Goal: Use online tool/utility: Utilize a website feature to perform a specific function

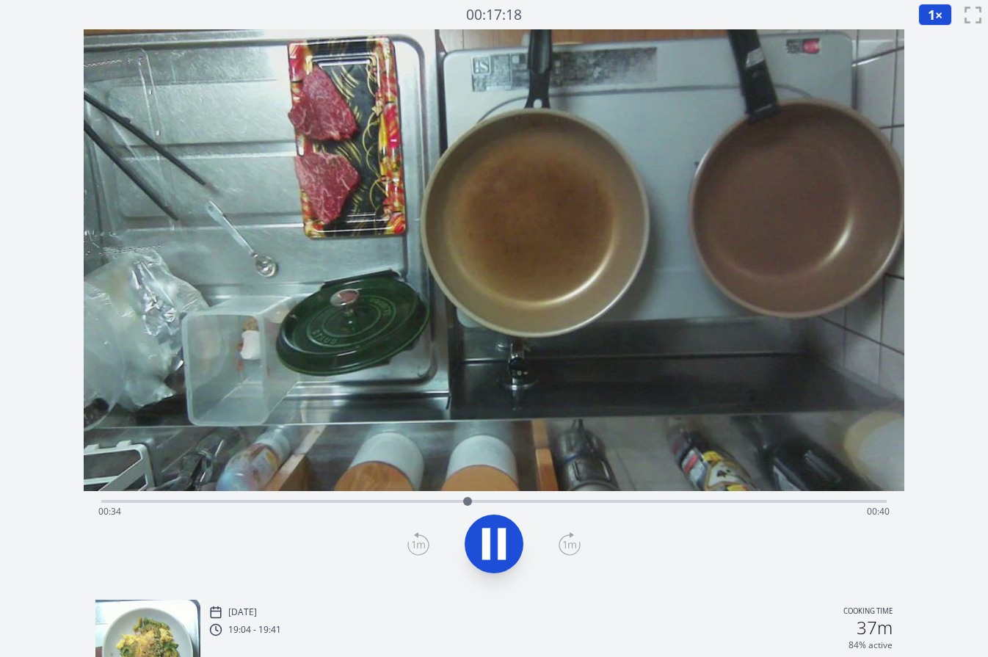
click at [592, 502] on div "Time elapsed: 00:34 Time remaining: 00:40" at bounding box center [494, 511] width 792 height 23
click at [669, 507] on div "Time elapsed: 00:47 Time remaining: 00:27" at bounding box center [494, 511] width 792 height 23
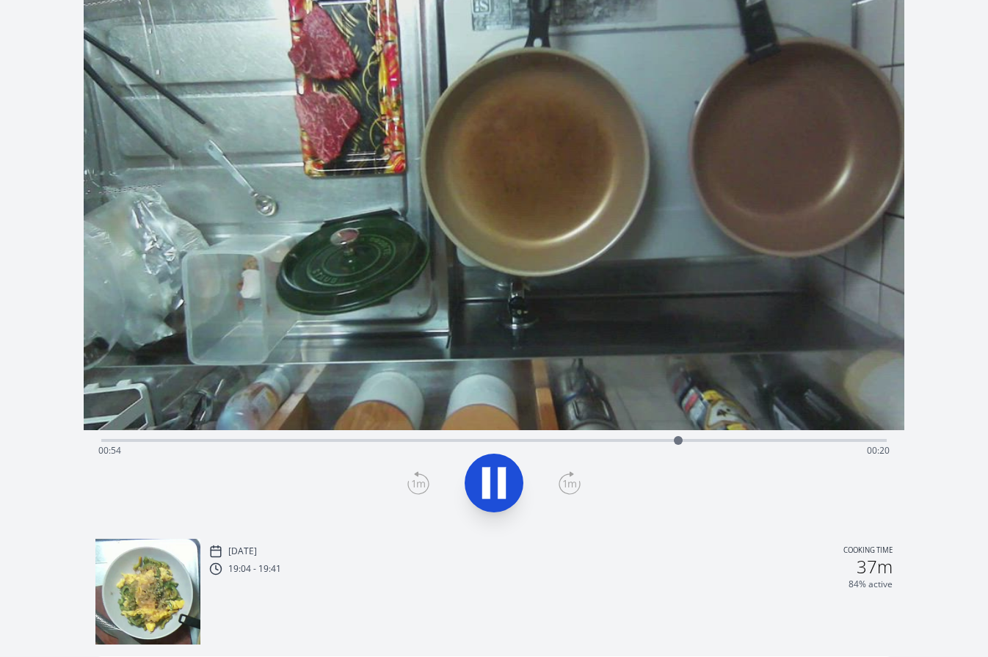
scroll to position [62, 0]
click at [771, 440] on div "Time elapsed: 00:55 Time remaining: 00:19" at bounding box center [494, 449] width 792 height 23
click at [762, 439] on div "Time elapsed: 01:04 Time remaining: 00:10" at bounding box center [494, 449] width 792 height 23
click at [752, 441] on div "Time elapsed: 01:02 Time remaining: 00:12" at bounding box center [494, 449] width 792 height 23
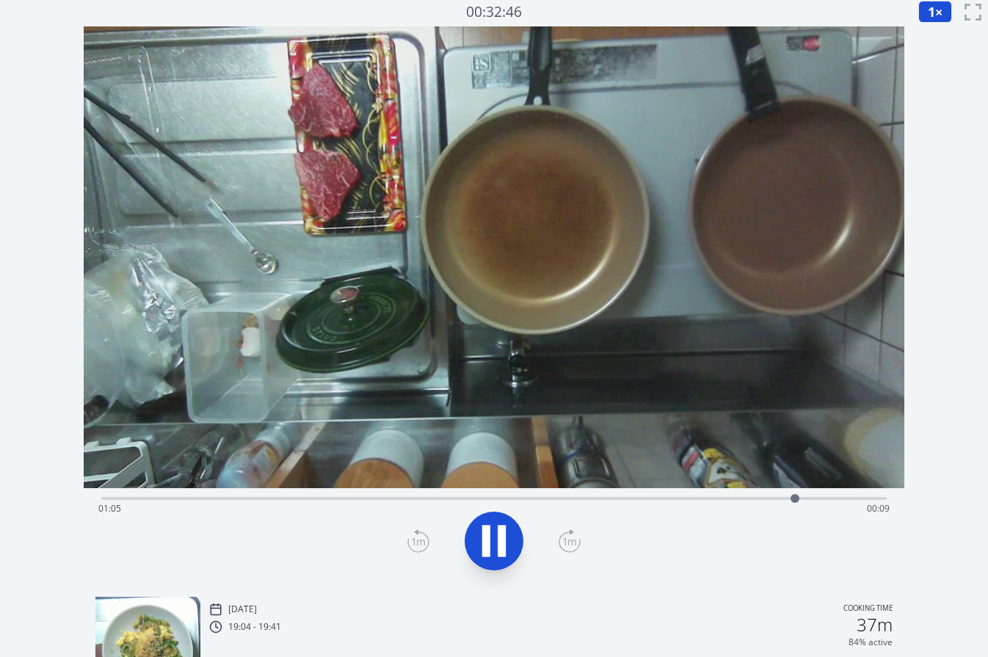
scroll to position [0, 0]
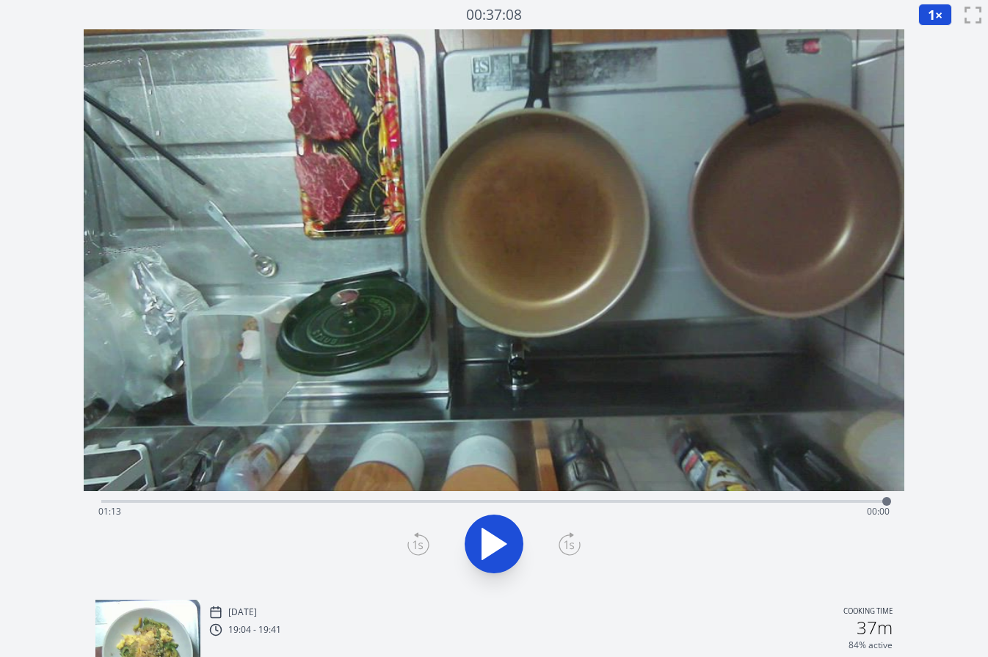
click at [790, 502] on div "Time elapsed: 01:13 Time remaining: 00:00" at bounding box center [494, 511] width 792 height 23
click at [779, 502] on div at bounding box center [790, 501] width 22 height 22
click at [768, 504] on div at bounding box center [779, 501] width 22 height 22
click at [760, 503] on div at bounding box center [767, 501] width 22 height 22
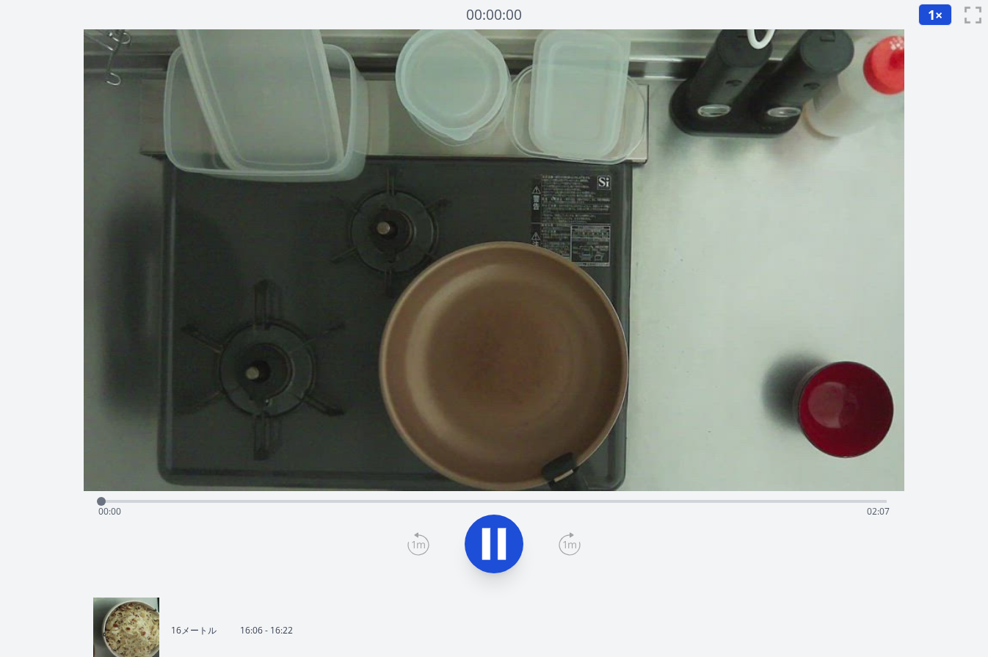
click at [315, 503] on div "経過時間: 00:00 残り時間: 02:07" at bounding box center [494, 511] width 792 height 23
click at [257, 500] on div "経過時間: 00:38 残り時間: 01:29" at bounding box center [494, 511] width 792 height 23
click at [377, 501] on div "Time elapsed: 00:55 Time remaining: 01:11" at bounding box center [494, 511] width 792 height 23
click at [341, 500] on div "Time elapsed: 00:47 Time remaining: 01:19" at bounding box center [494, 511] width 792 height 23
click at [420, 500] on div "Time elapsed: 01:10 Time remaining: 00:56" at bounding box center [494, 511] width 792 height 23
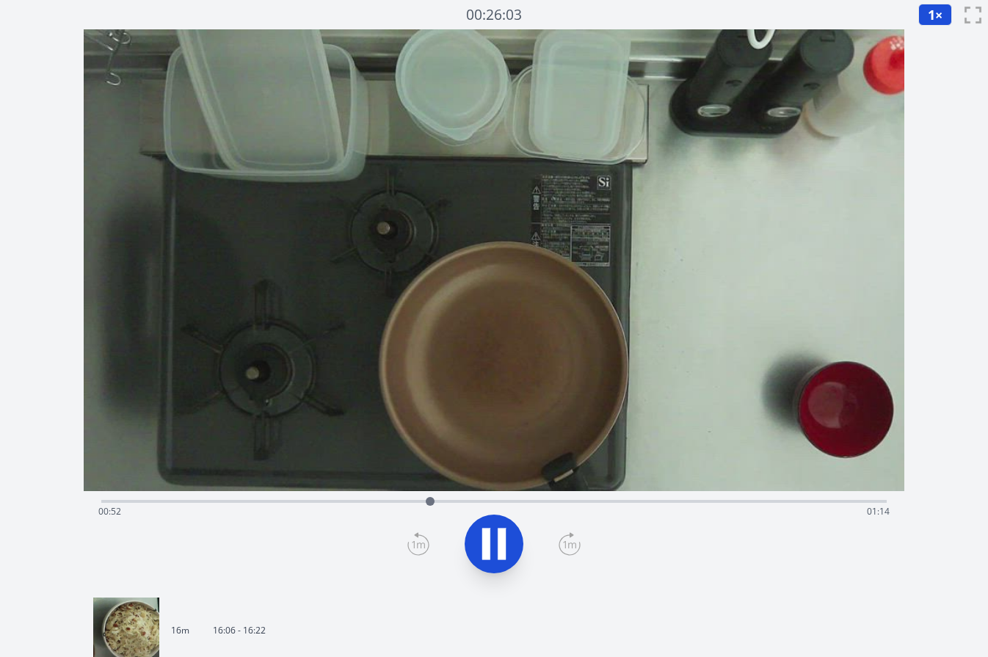
click at [384, 498] on div "Time elapsed: 00:52 Time remaining: 01:14" at bounding box center [494, 500] width 786 height 18
click at [338, 500] on div "Time elapsed: 00:52 Time remaining: 01:14" at bounding box center [494, 511] width 792 height 23
click at [360, 501] on div "Time elapsed: 00:43 Time remaining: 01:23" at bounding box center [494, 511] width 792 height 23
click at [357, 503] on div "Time elapsed: 00:46 Time remaining: 01:20" at bounding box center [494, 511] width 792 height 23
click at [496, 555] on icon at bounding box center [493, 543] width 41 height 41
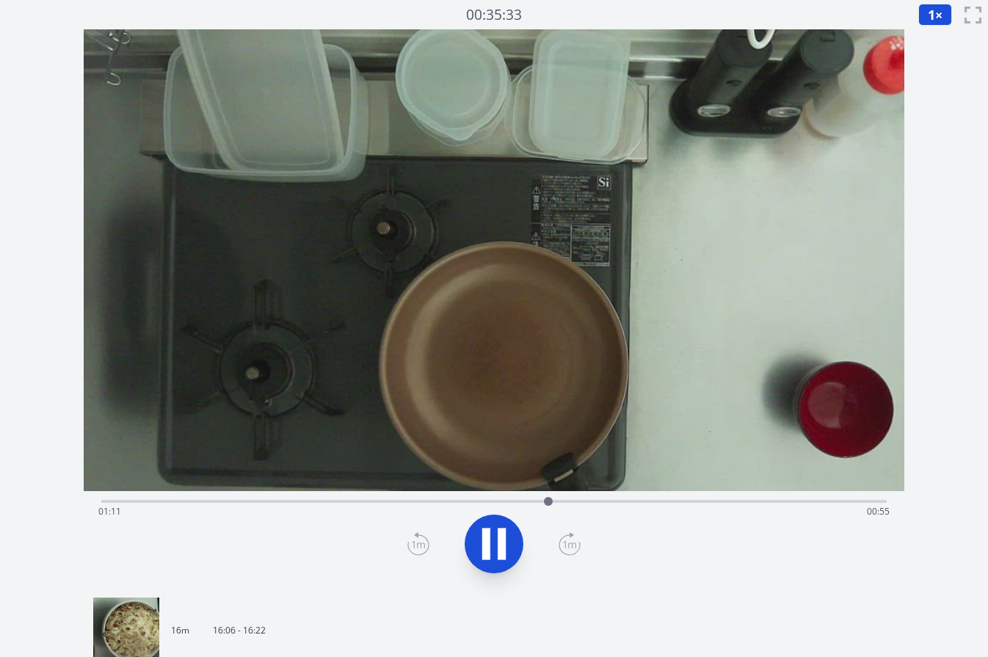
click at [335, 498] on div "Time elapsed: 01:11 Time remaining: 00:55" at bounding box center [494, 500] width 786 height 18
click at [301, 502] on div "Time elapsed: 00:39 Time remaining: 01:27" at bounding box center [494, 511] width 792 height 23
click at [324, 504] on div "Time elapsed: 00:33 Time remaining: 01:33" at bounding box center [494, 511] width 792 height 23
click at [343, 507] on div "Time elapsed: 00:37 Time remaining: 01:30" at bounding box center [494, 511] width 792 height 23
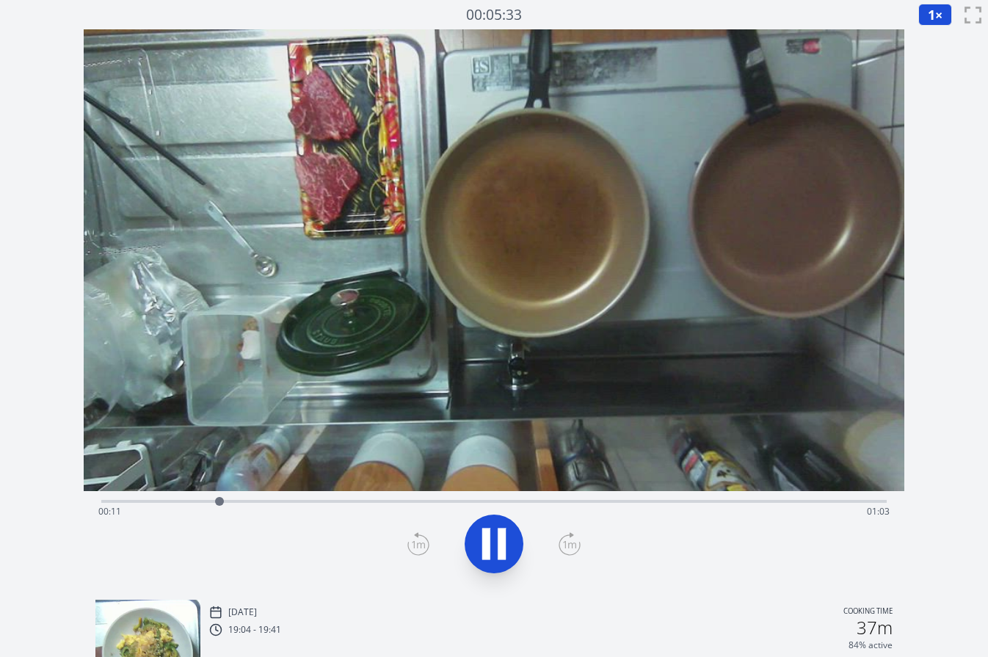
click at [161, 502] on div "Time elapsed: 00:11 Time remaining: 01:03" at bounding box center [494, 511] width 792 height 23
click at [152, 500] on div "Time elapsed: 00:06 Time remaining: 01:08" at bounding box center [494, 511] width 792 height 23
click at [494, 558] on icon at bounding box center [493, 543] width 41 height 41
click at [128, 502] on div "Time elapsed: 00:10 Time remaining: 01:04" at bounding box center [494, 511] width 792 height 23
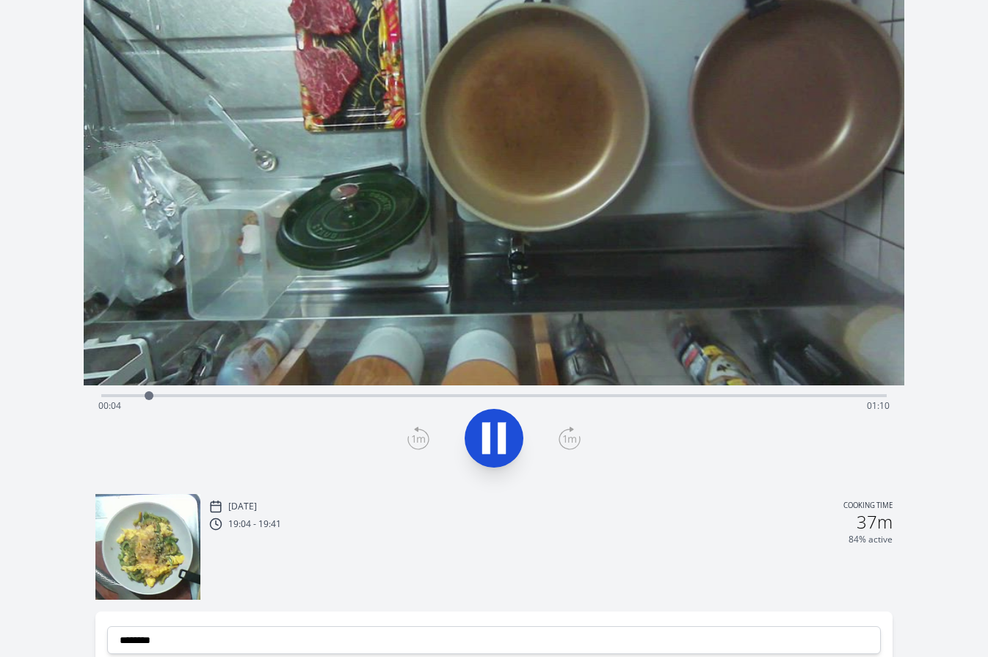
scroll to position [114, 0]
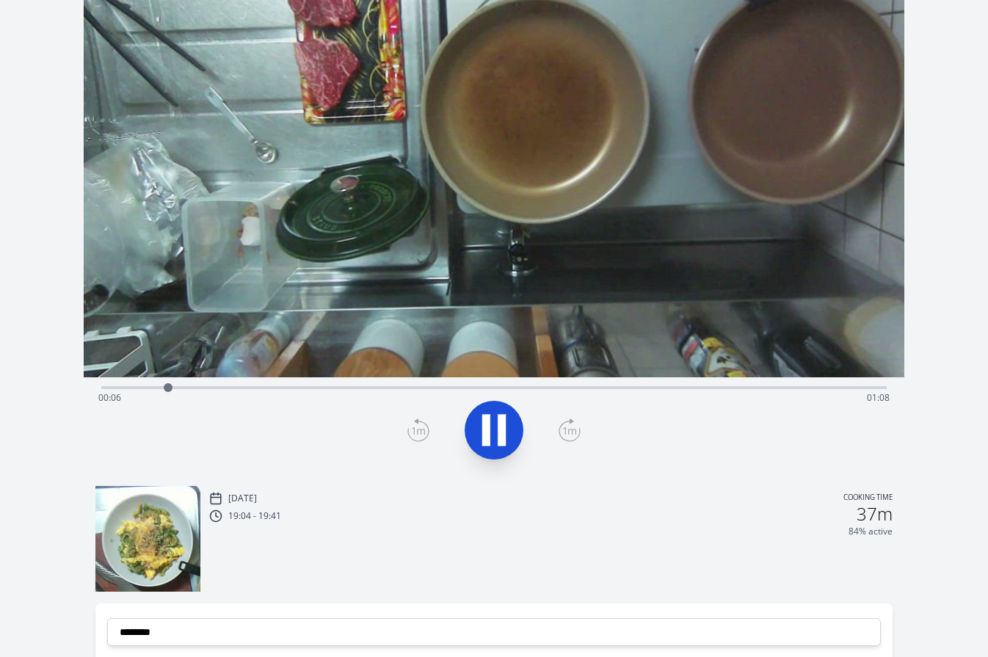
click at [510, 432] on icon at bounding box center [493, 429] width 41 height 41
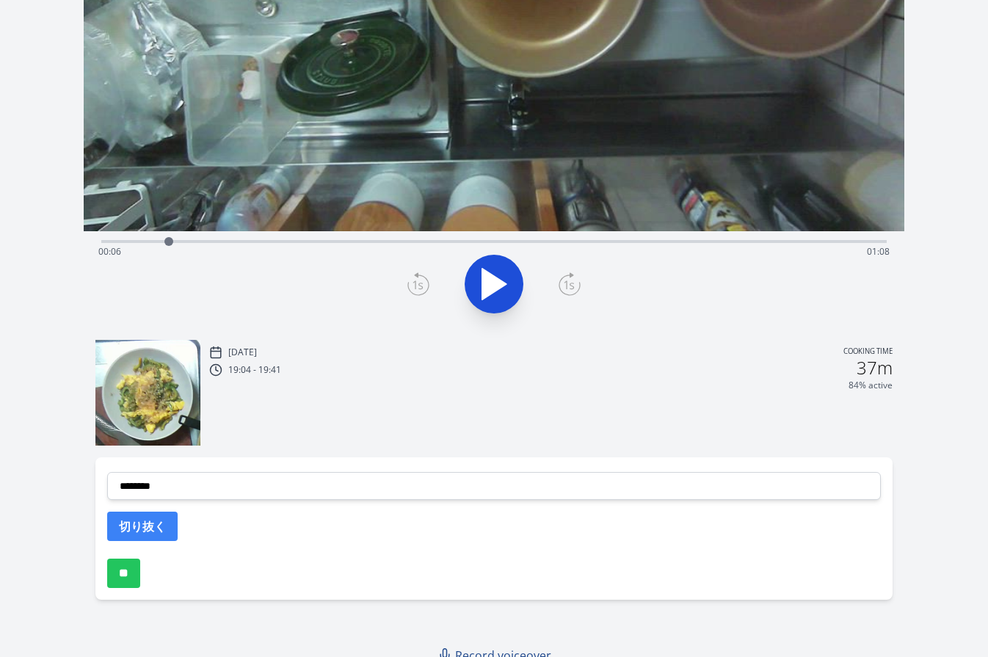
scroll to position [273, 0]
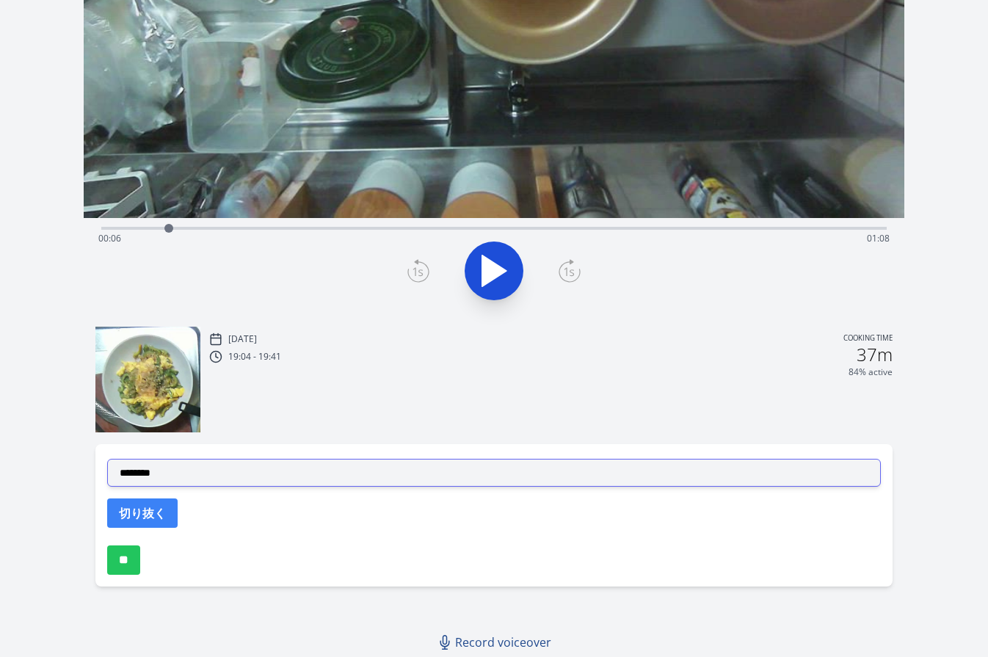
click at [401, 475] on select "**********" at bounding box center [494, 473] width 774 height 28
select select "**********"
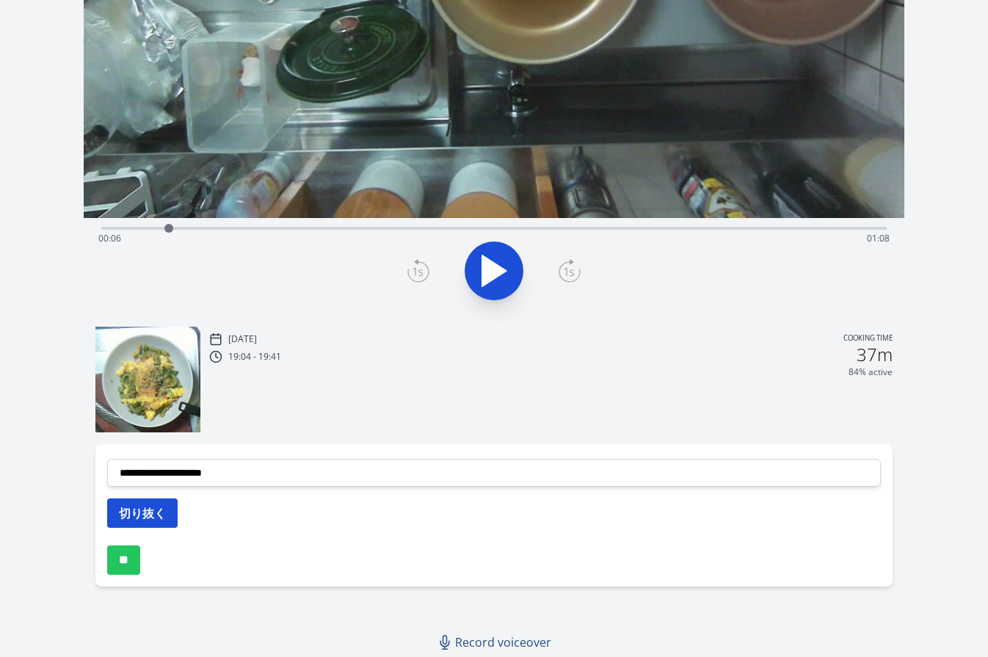
click at [164, 514] on button "切り抜く" at bounding box center [142, 512] width 70 height 29
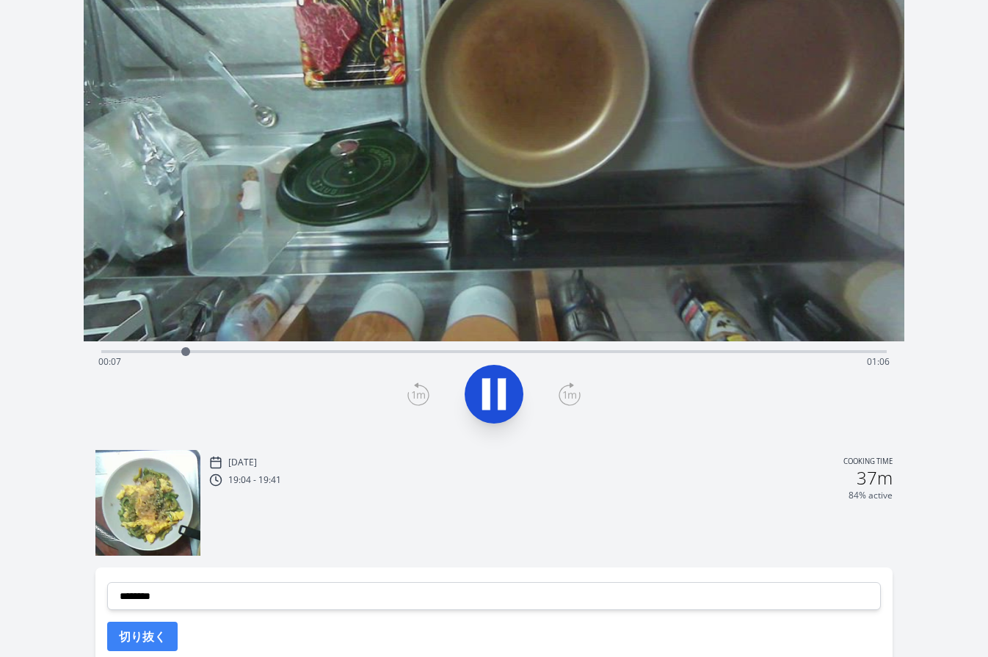
scroll to position [70, 0]
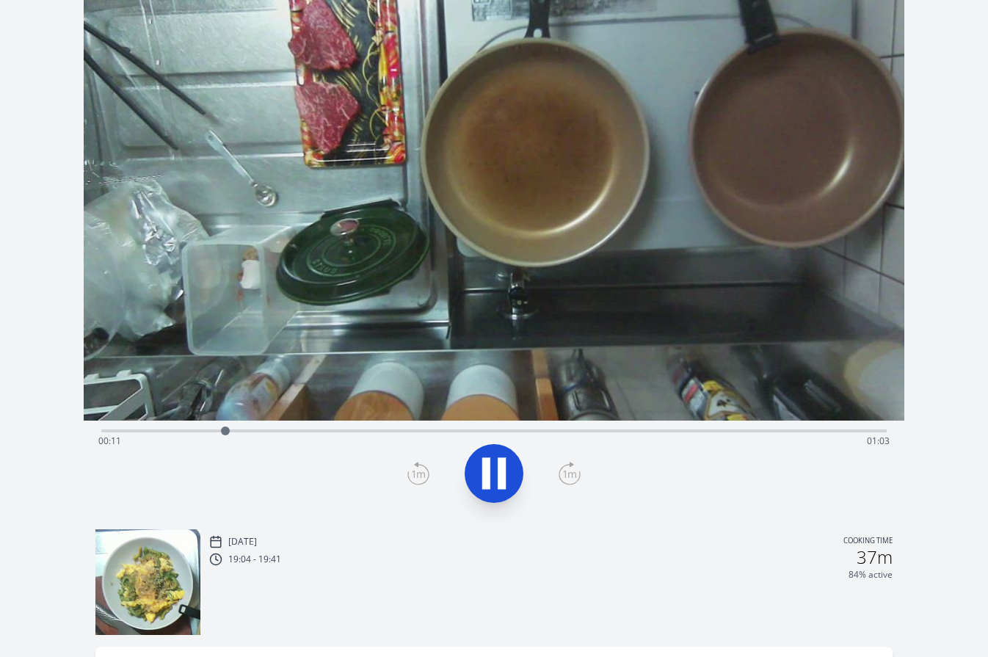
click at [438, 432] on div "Time elapsed: 00:11 Time remaining: 01:03" at bounding box center [494, 440] width 792 height 23
click at [657, 433] on div "Time elapsed: 00:32 Time remaining: 00:42" at bounding box center [494, 440] width 792 height 23
click at [688, 432] on div "Time elapsed: 00:53 Time remaining: 00:21" at bounding box center [494, 440] width 792 height 23
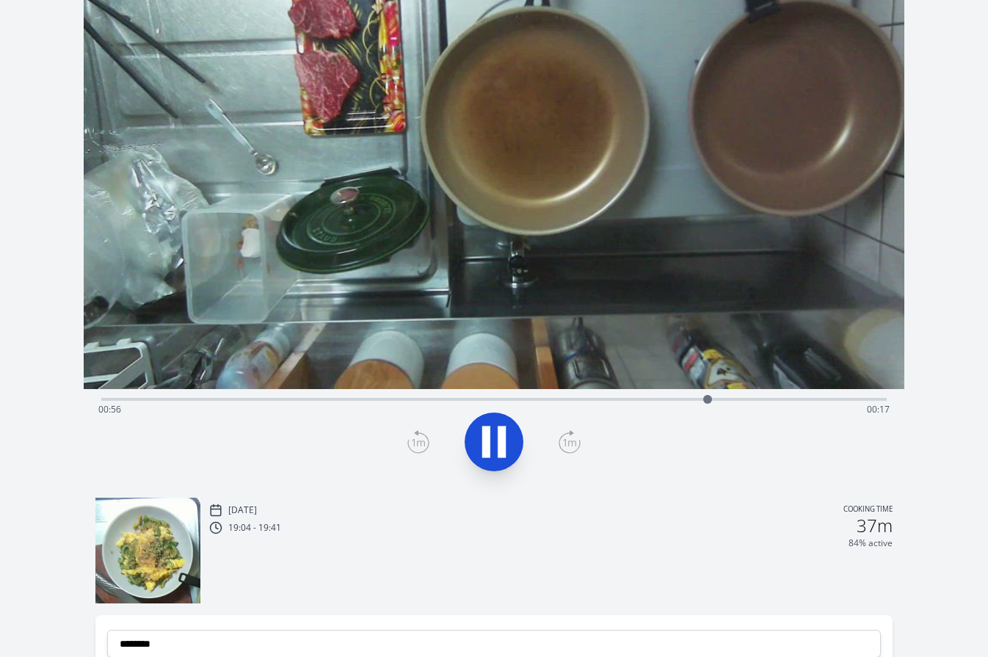
scroll to position [110, 0]
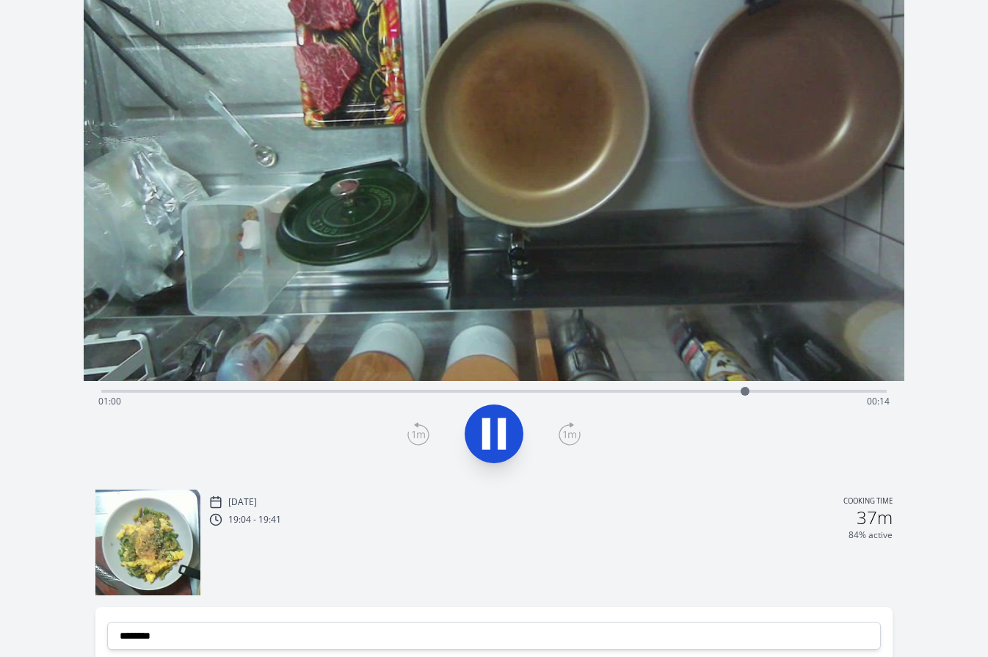
click at [490, 431] on icon at bounding box center [493, 433] width 41 height 41
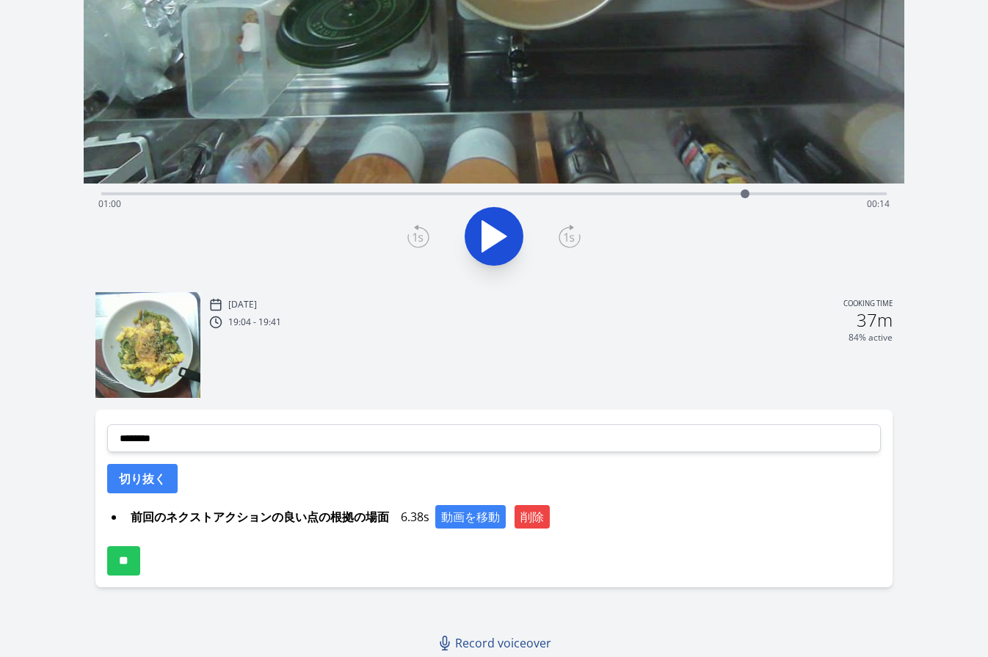
scroll to position [308, 0]
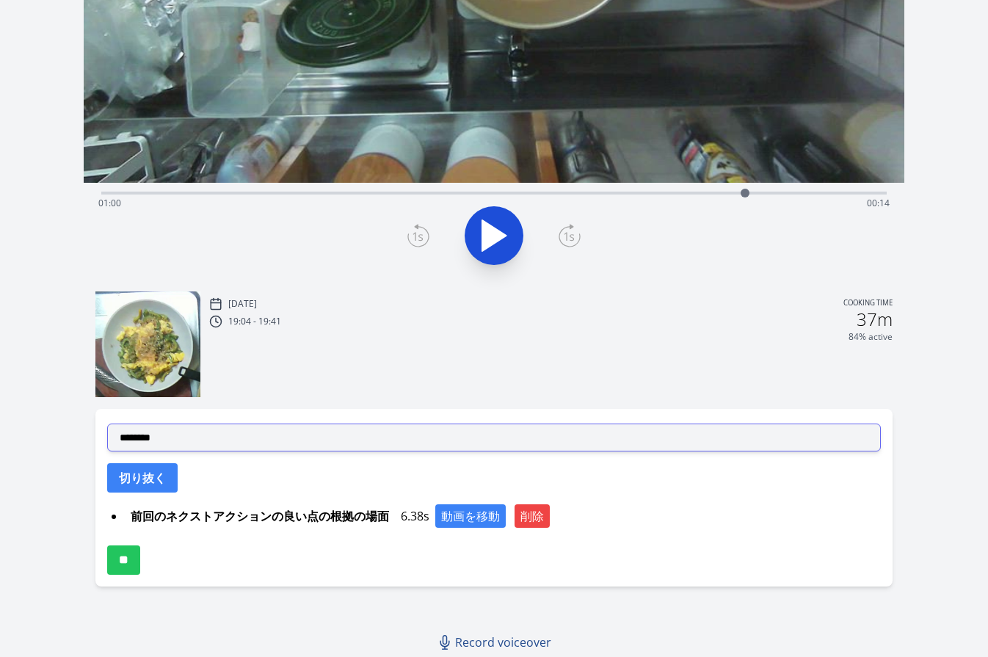
click at [432, 448] on select "**********" at bounding box center [494, 437] width 774 height 28
select select "**********"
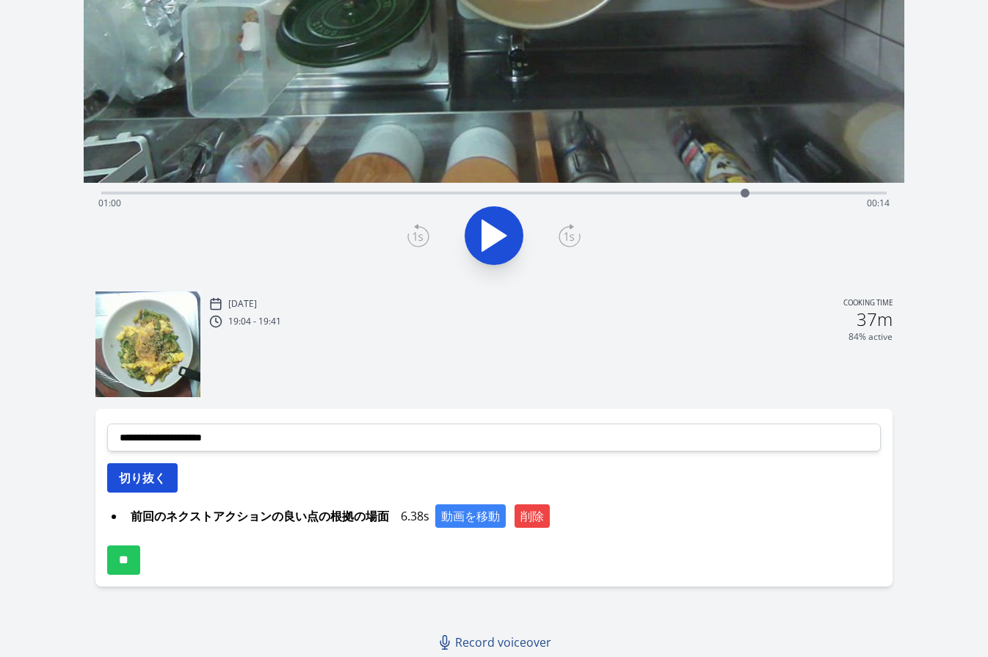
click at [167, 484] on button "切り抜く" at bounding box center [142, 477] width 70 height 29
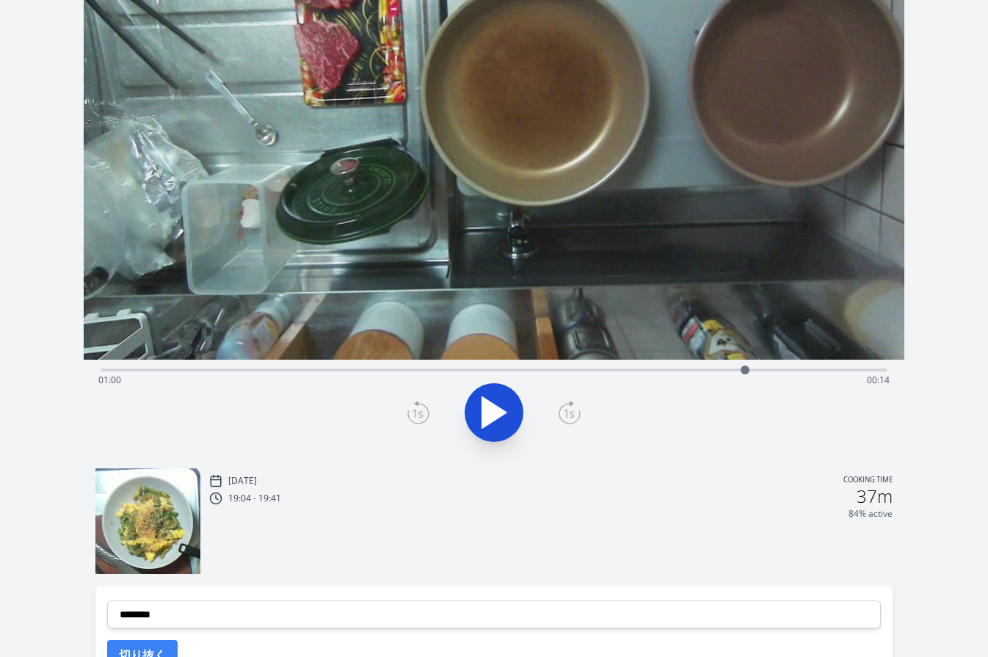
scroll to position [0, 0]
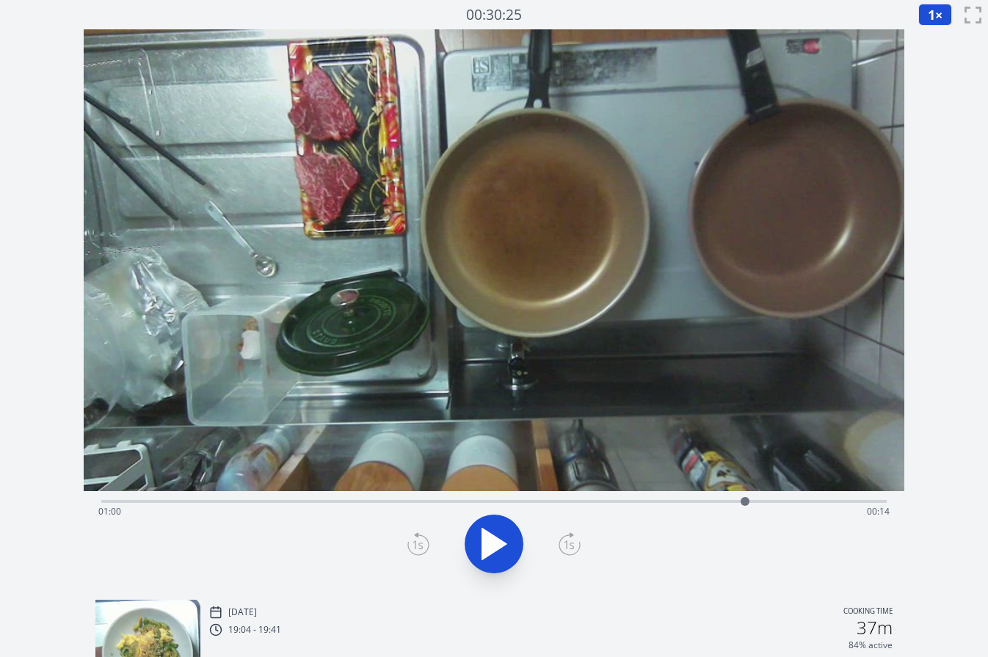
click at [495, 524] on icon at bounding box center [493, 543] width 41 height 41
click at [495, 525] on icon at bounding box center [493, 543] width 41 height 41
click at [410, 539] on icon at bounding box center [418, 543] width 22 height 23
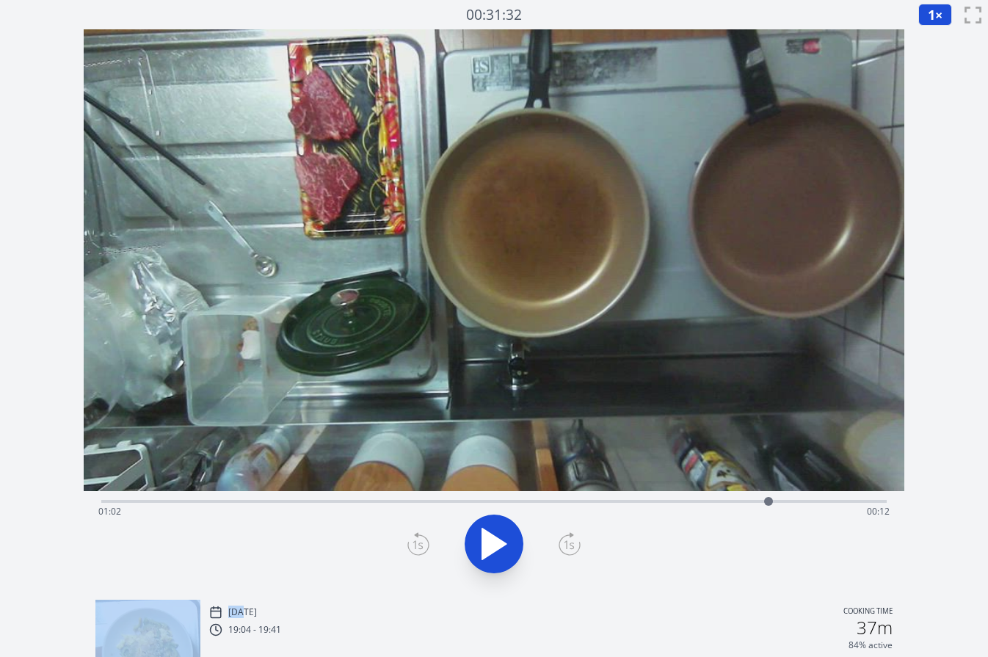
click at [410, 539] on icon at bounding box center [418, 543] width 22 height 23
click at [567, 543] on icon at bounding box center [569, 545] width 10 height 9
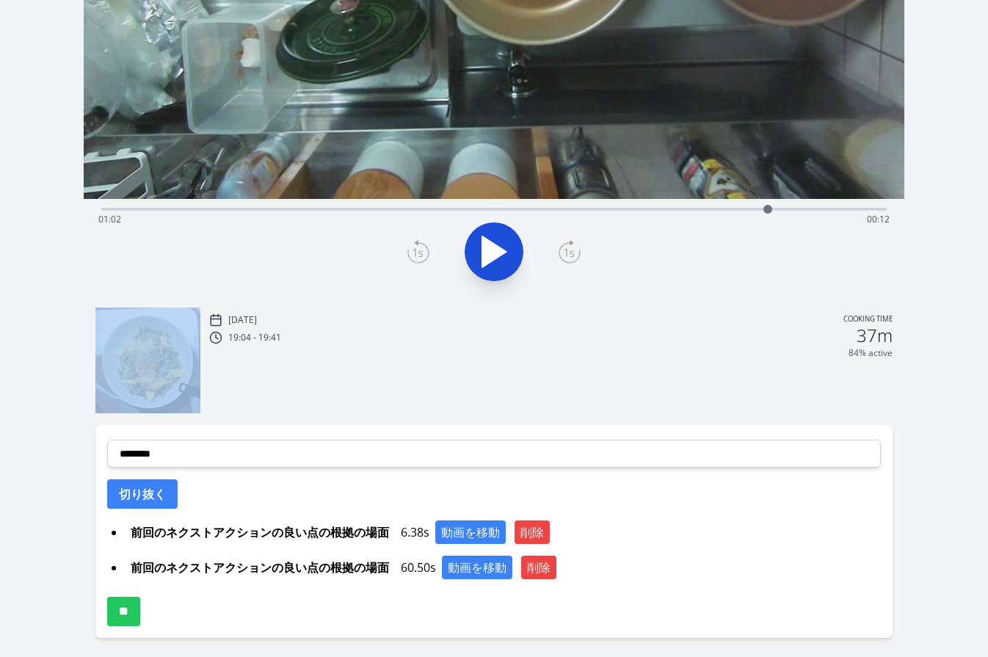
scroll to position [343, 0]
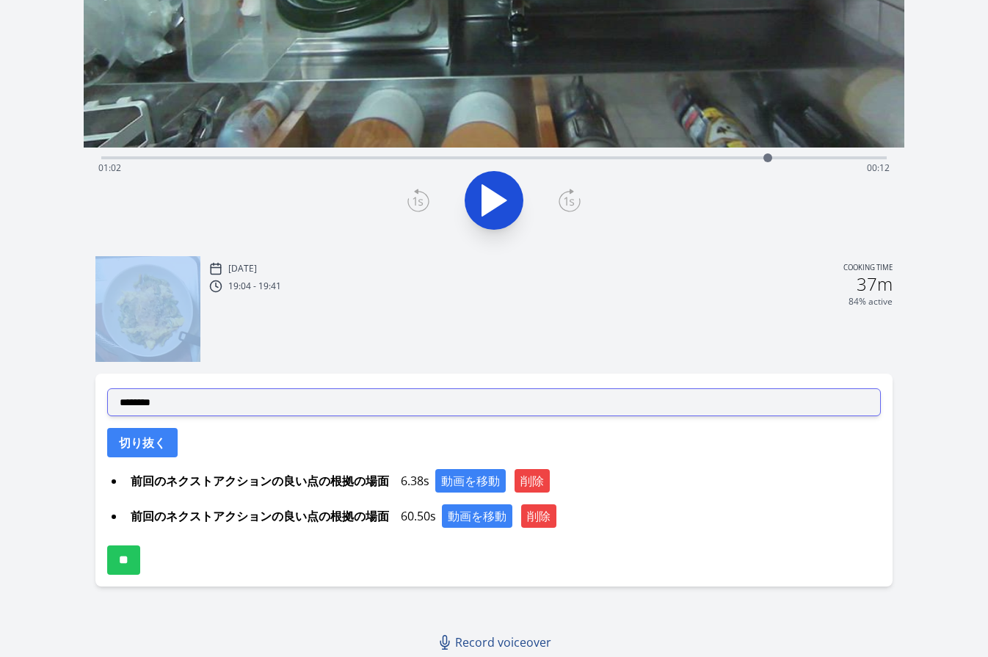
click at [400, 404] on select "**********" at bounding box center [494, 402] width 774 height 28
select select "**********"
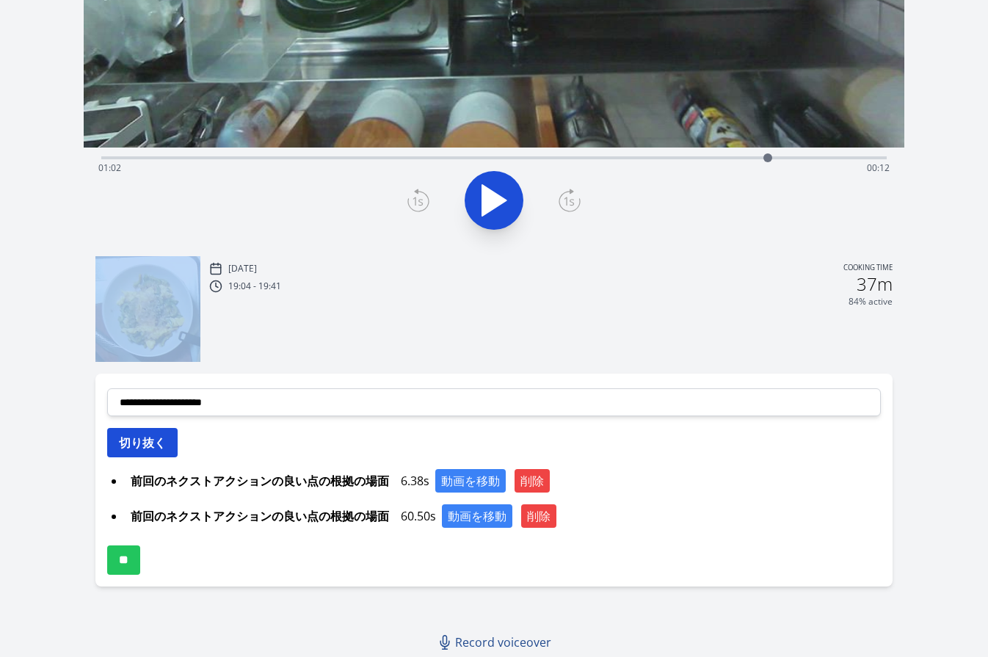
click at [161, 447] on button "切り抜く" at bounding box center [142, 442] width 70 height 29
select select
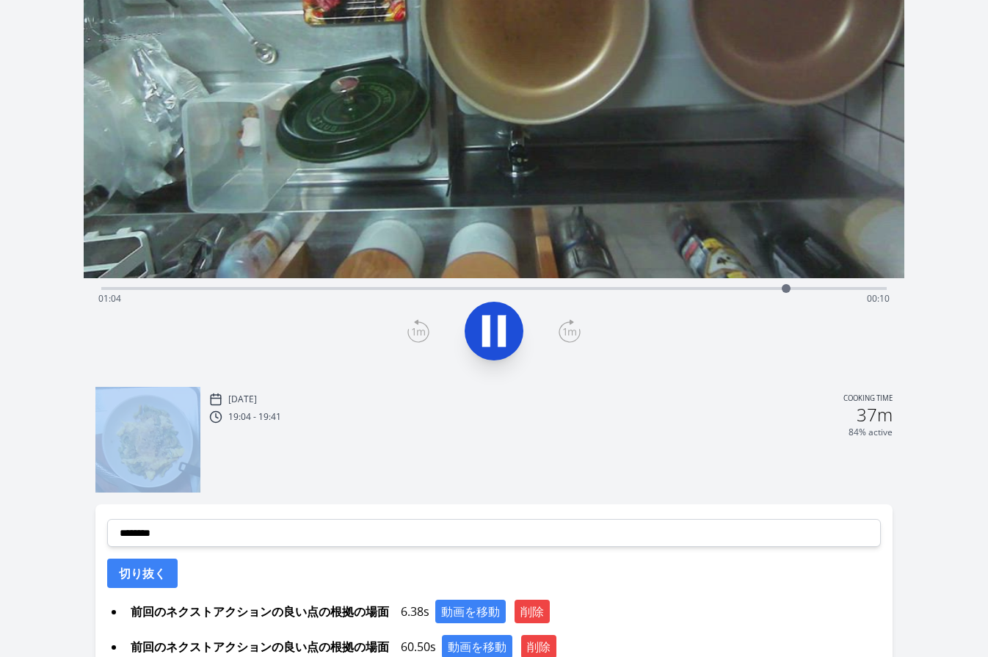
scroll to position [194, 0]
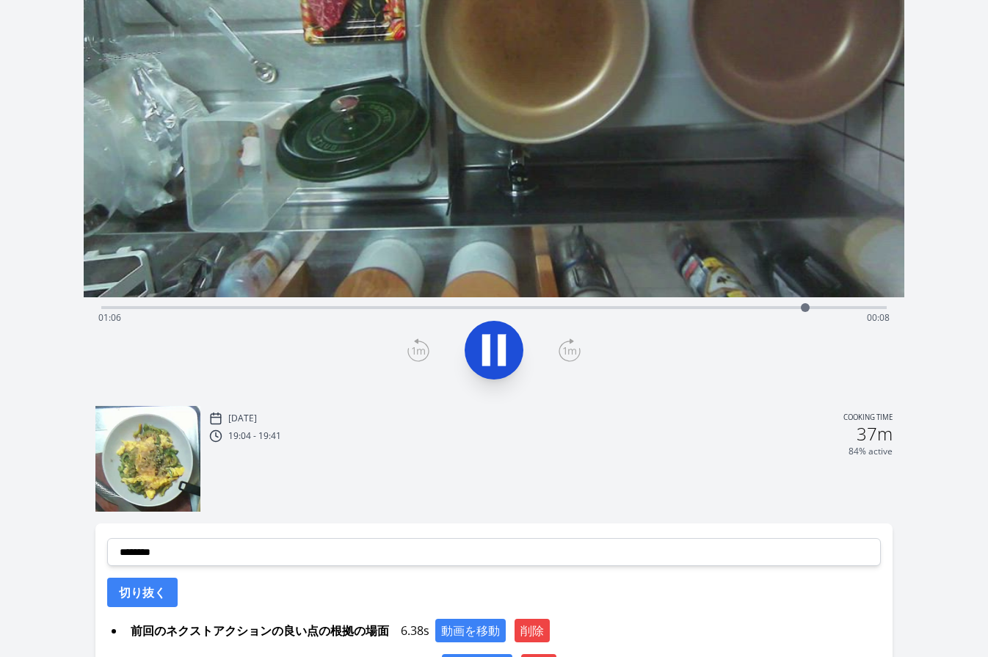
click at [938, 214] on div "Discard Recording? You will not be able to recover this once discarded. Cancel …" at bounding box center [494, 323] width 988 height 1035
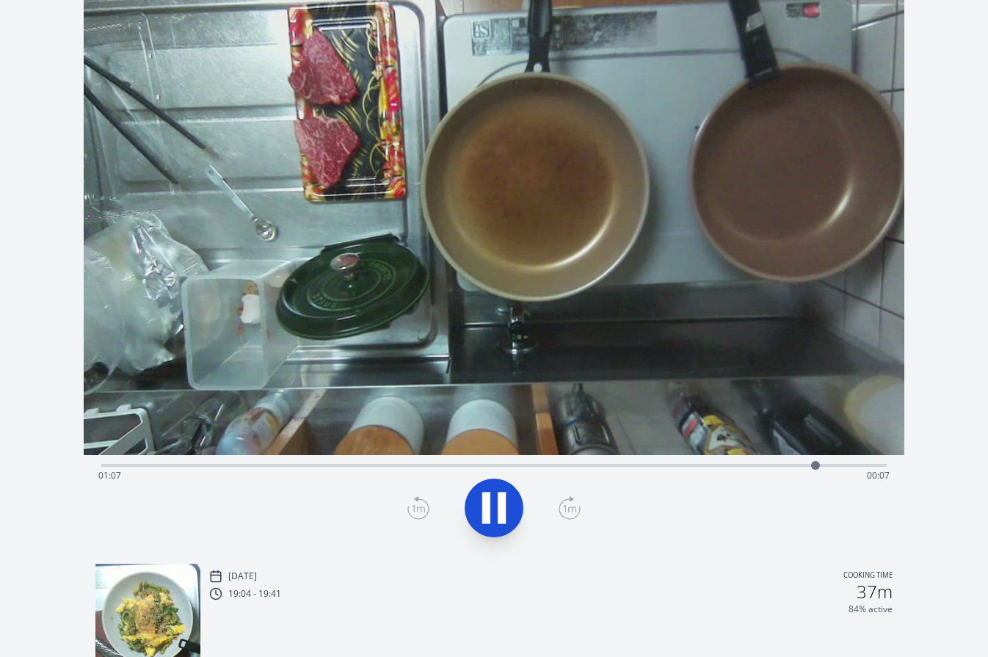
scroll to position [0, 0]
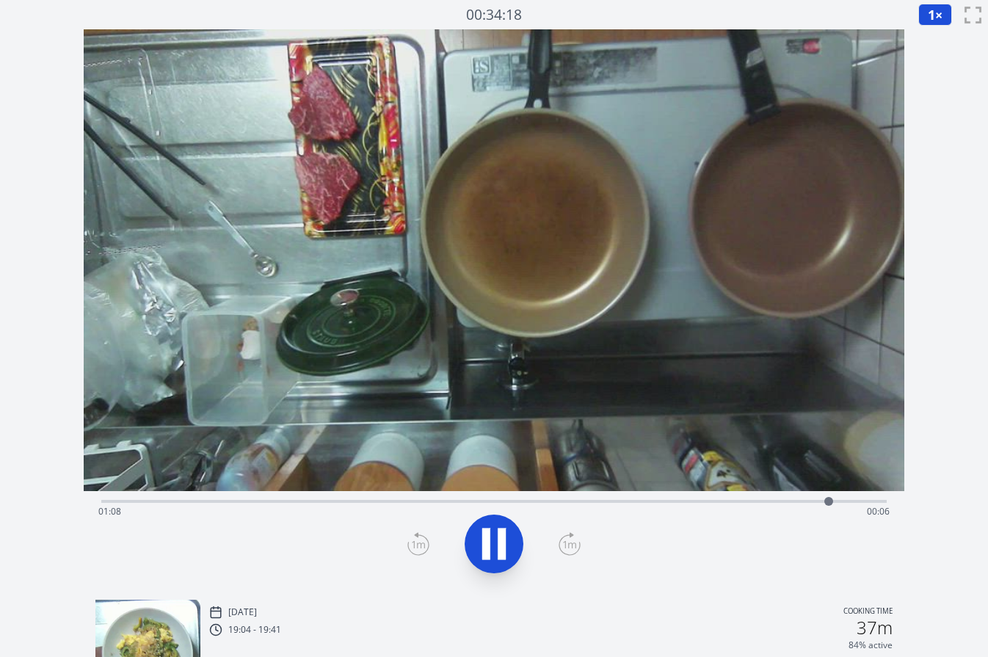
click at [334, 500] on div "Time elapsed: 01:08 Time remaining: 00:06" at bounding box center [494, 511] width 792 height 23
click at [498, 501] on div "Time elapsed: 00:23 Time remaining: 00:50" at bounding box center [494, 511] width 792 height 23
click at [547, 503] on div "Time elapsed: 00:38 Time remaining: 00:36" at bounding box center [494, 511] width 792 height 23
click at [584, 498] on div "Time elapsed: 00:42 Time remaining: 00:32" at bounding box center [494, 500] width 786 height 18
click at [618, 497] on div "Time elapsed: 00:46 Time remaining: 00:28" at bounding box center [494, 500] width 786 height 18
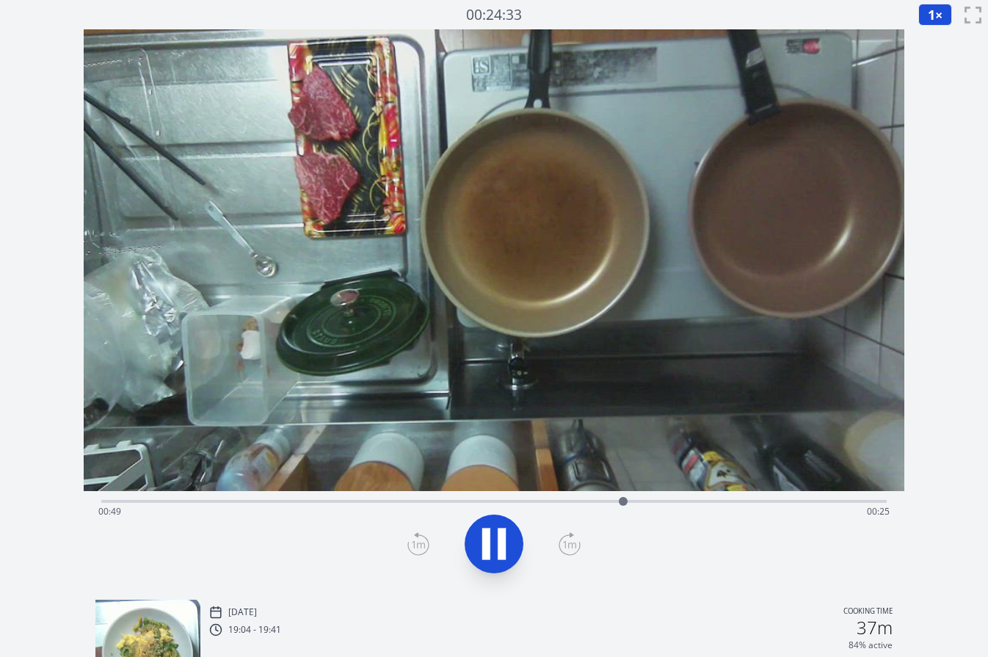
click at [647, 498] on div "Time elapsed: 00:49 Time remaining: 00:25" at bounding box center [494, 500] width 786 height 18
click at [496, 544] on icon at bounding box center [493, 543] width 41 height 41
click at [412, 539] on icon at bounding box center [418, 543] width 22 height 23
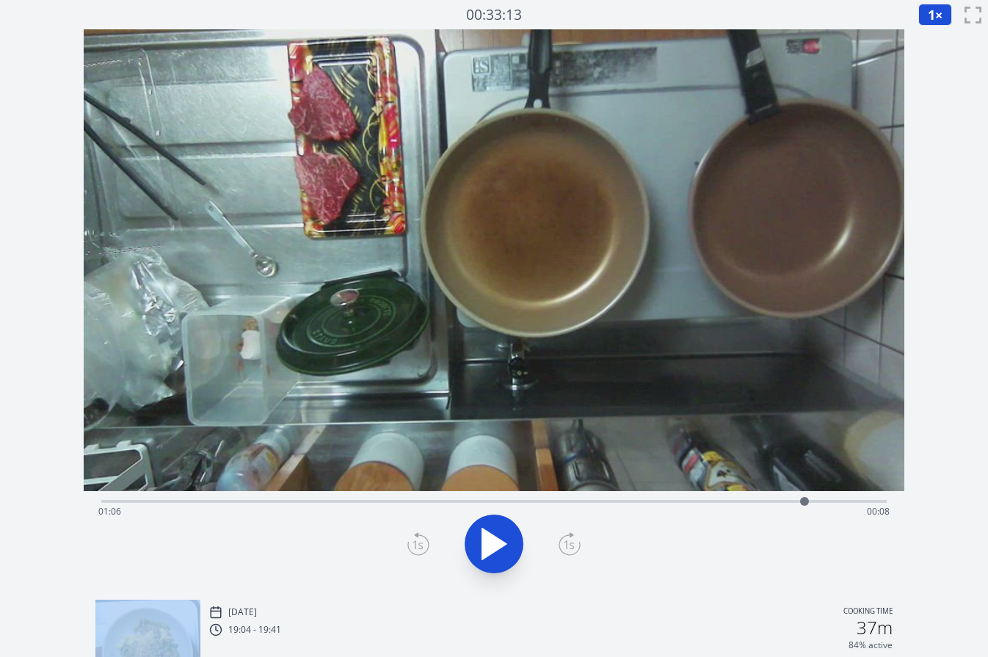
click at [412, 539] on icon at bounding box center [418, 543] width 22 height 23
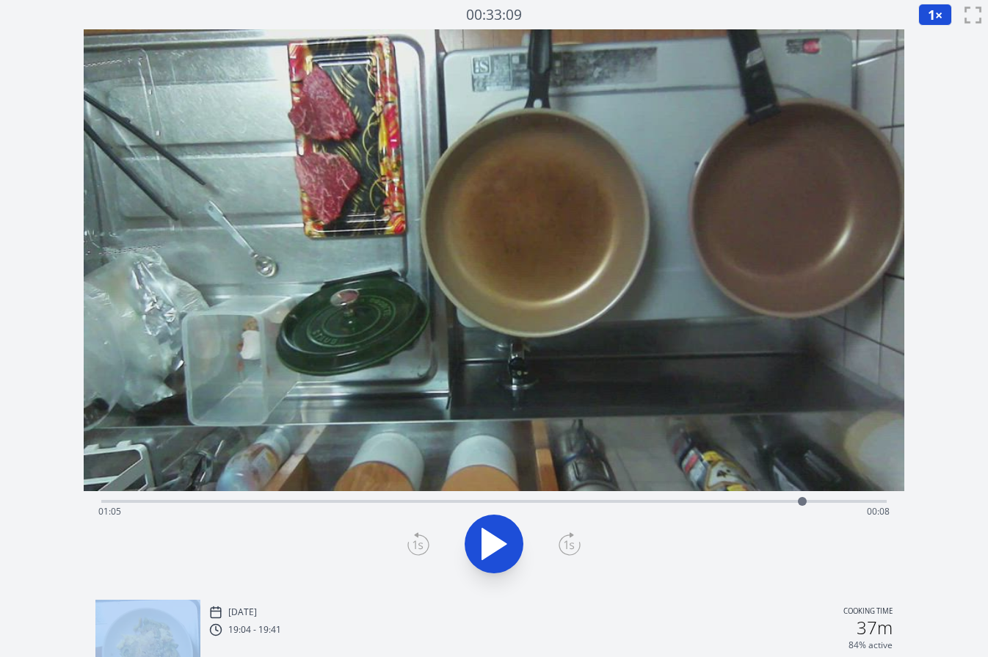
click at [412, 539] on icon at bounding box center [418, 543] width 22 height 23
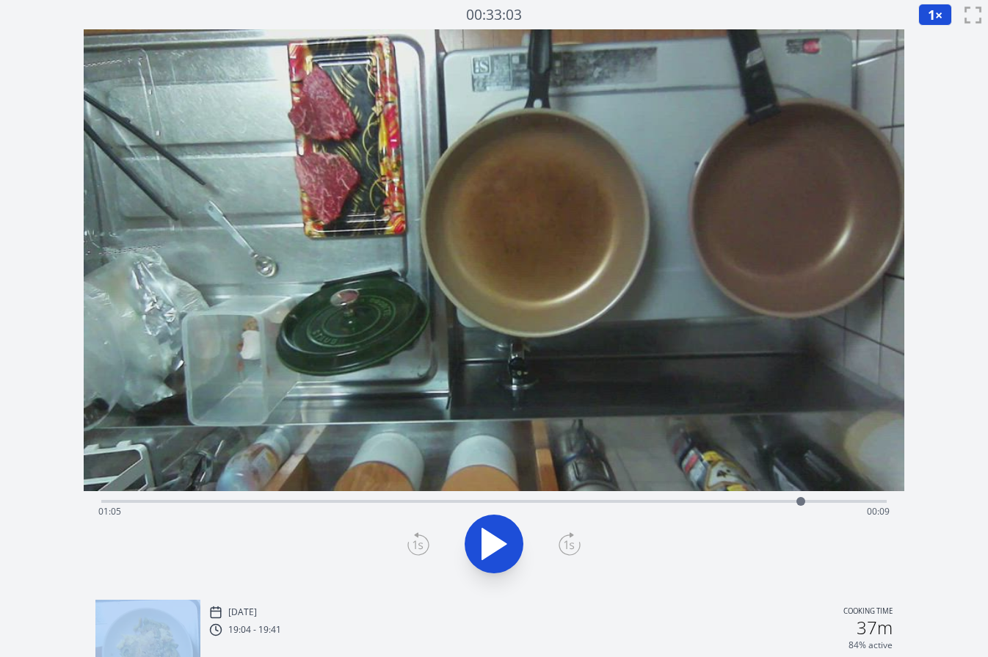
click at [412, 539] on icon at bounding box center [418, 543] width 22 height 23
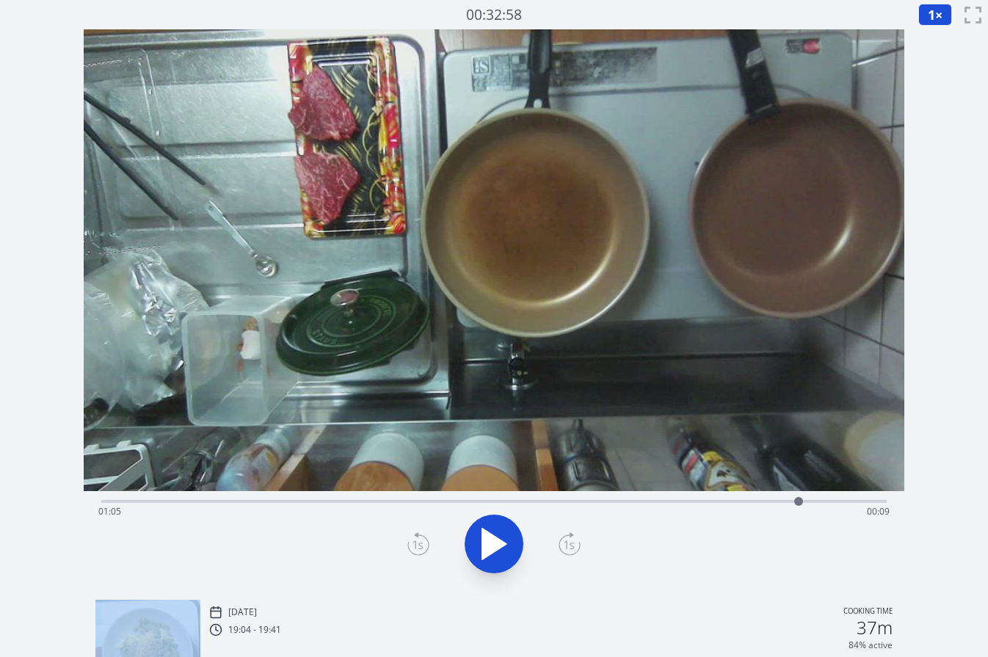
click at [412, 539] on icon at bounding box center [418, 543] width 22 height 23
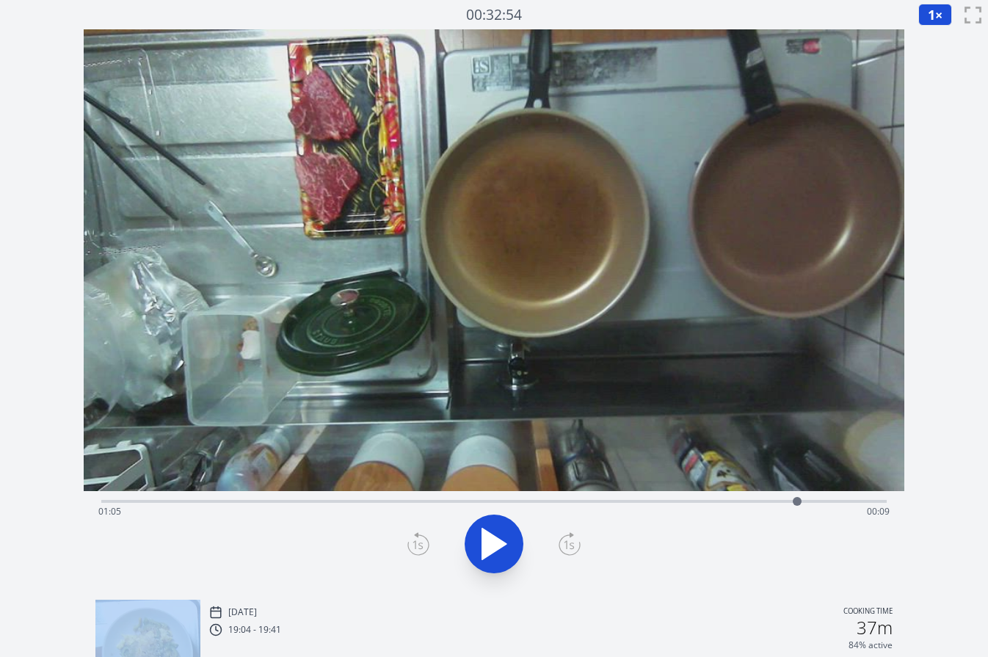
click at [412, 539] on icon at bounding box center [418, 543] width 22 height 23
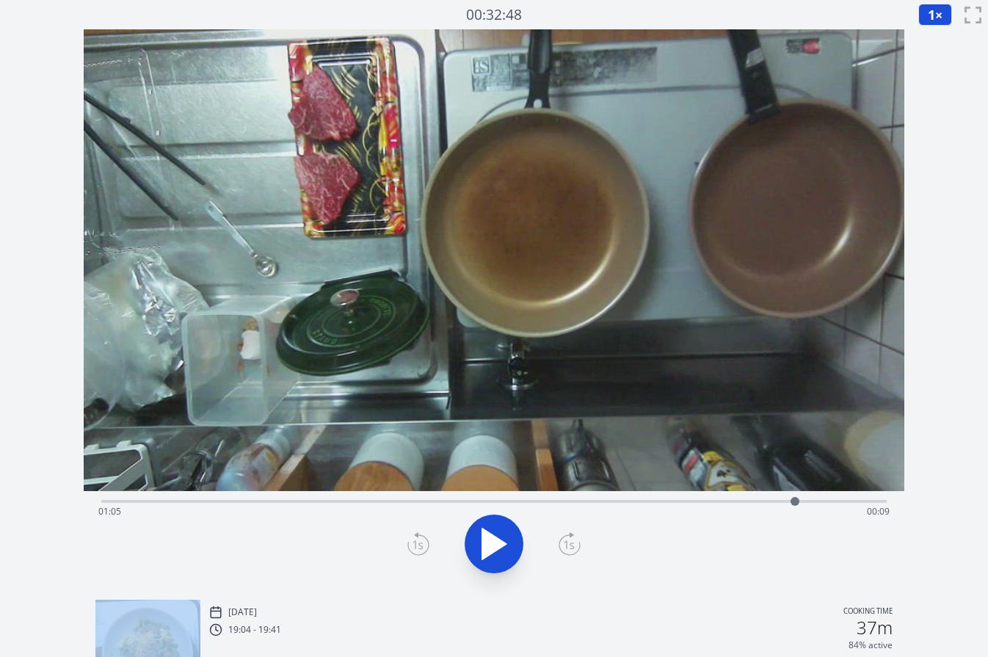
click at [412, 539] on icon at bounding box center [418, 543] width 22 height 23
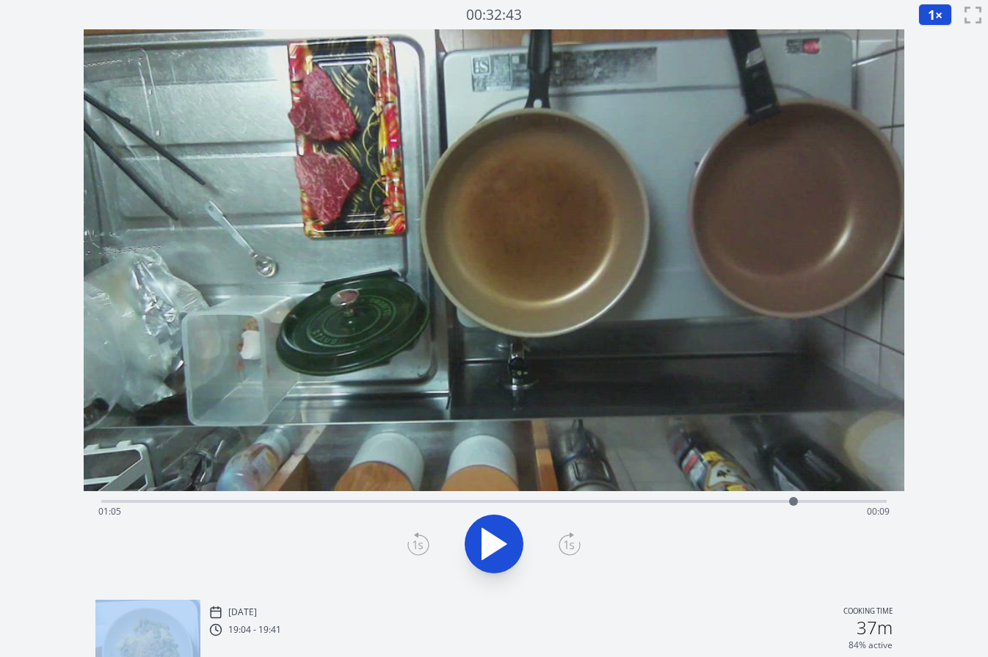
click at [412, 539] on icon at bounding box center [418, 543] width 22 height 23
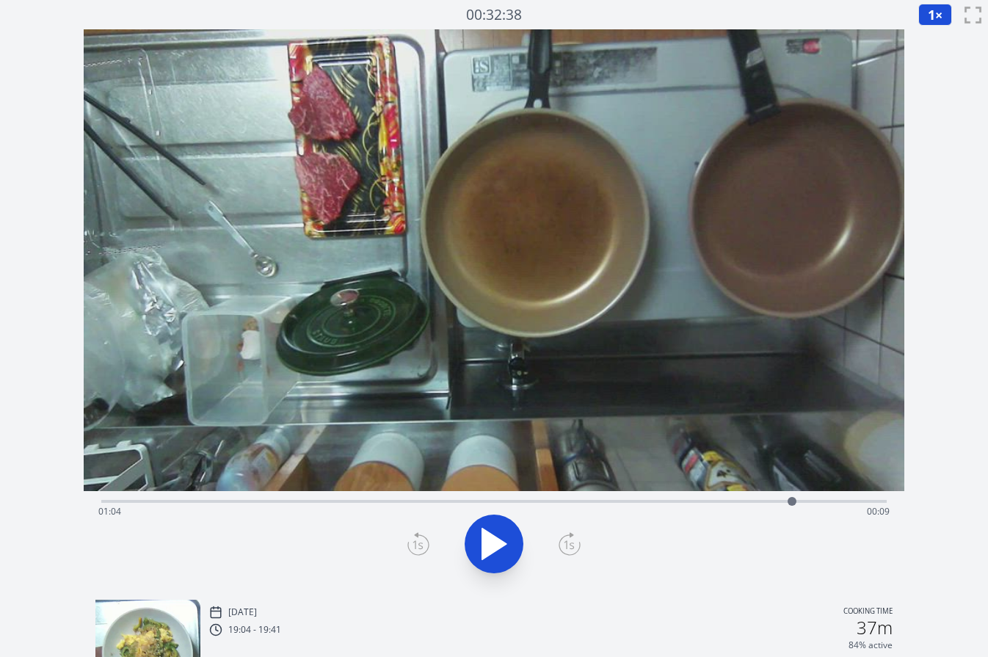
click at [412, 539] on icon at bounding box center [418, 543] width 22 height 23
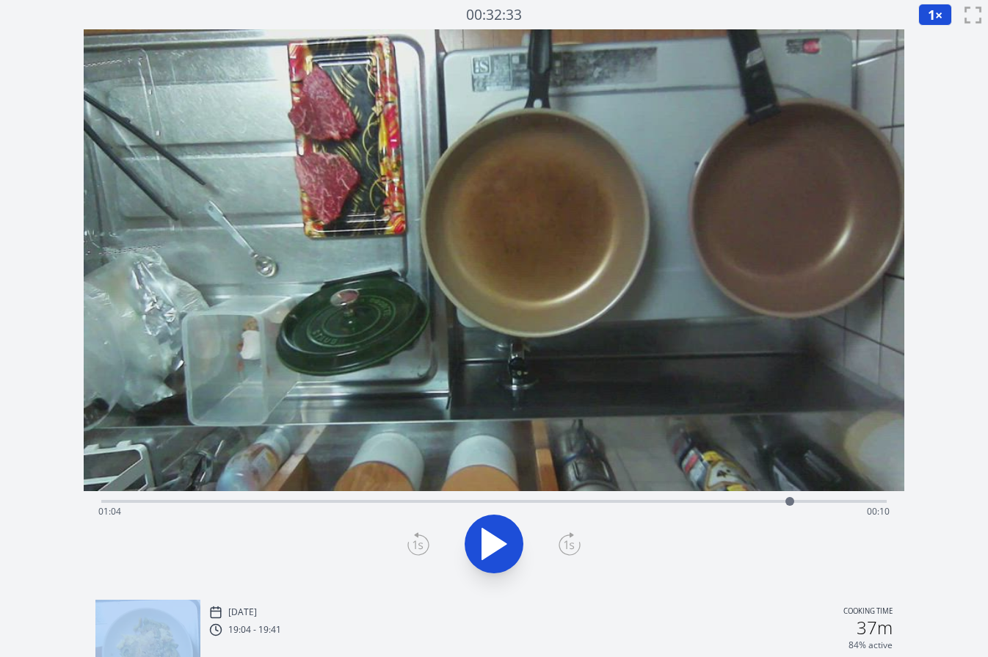
click at [412, 539] on icon at bounding box center [418, 543] width 22 height 23
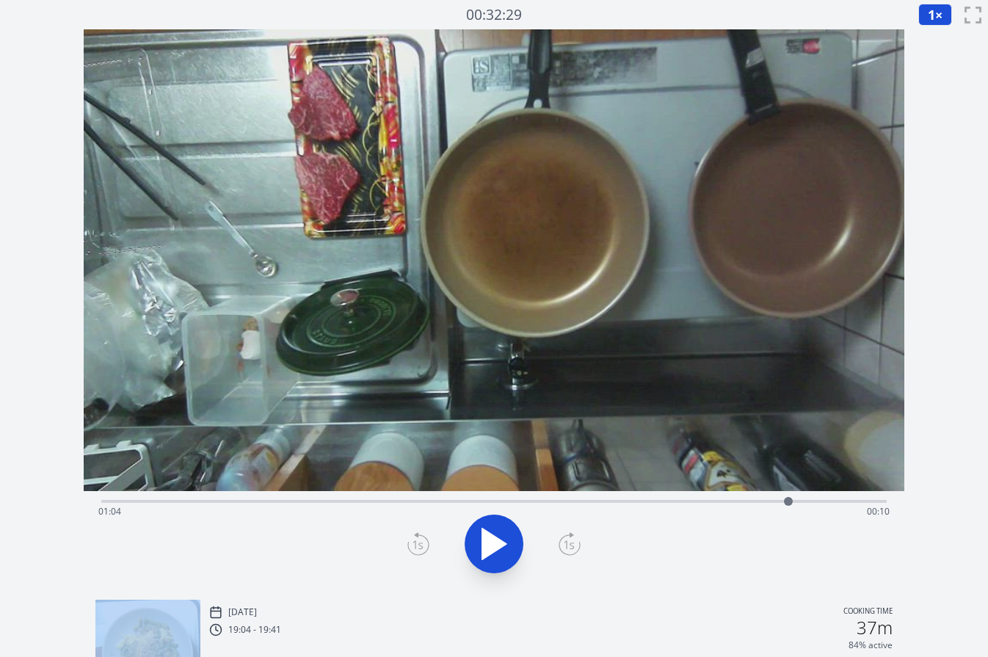
click at [412, 539] on icon at bounding box center [418, 543] width 22 height 23
click at [571, 539] on icon at bounding box center [569, 543] width 22 height 23
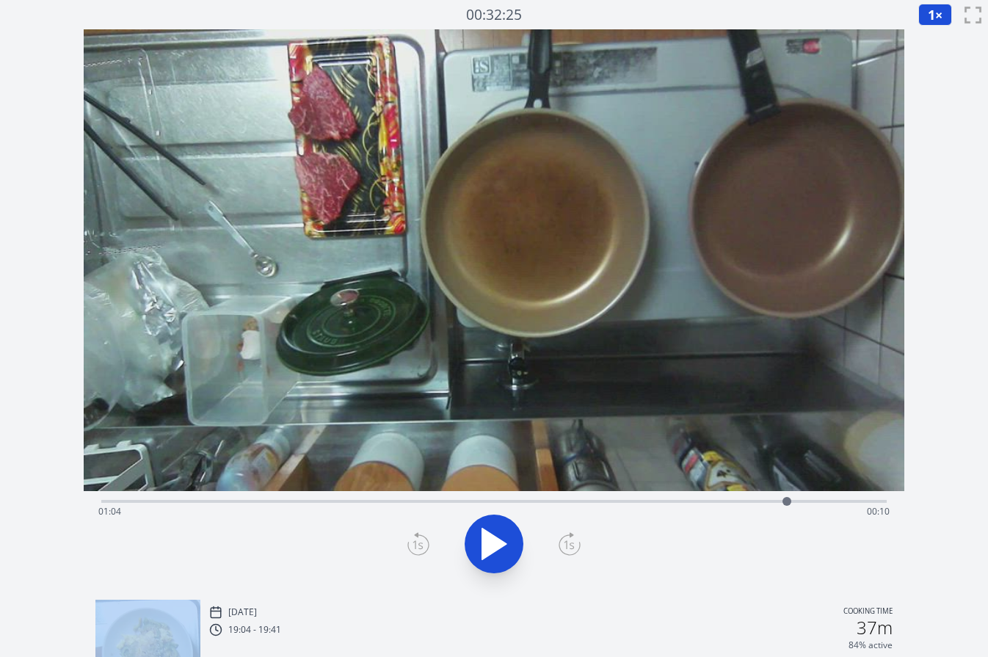
click at [571, 539] on icon at bounding box center [569, 543] width 22 height 23
click at [419, 547] on icon at bounding box center [418, 543] width 22 height 23
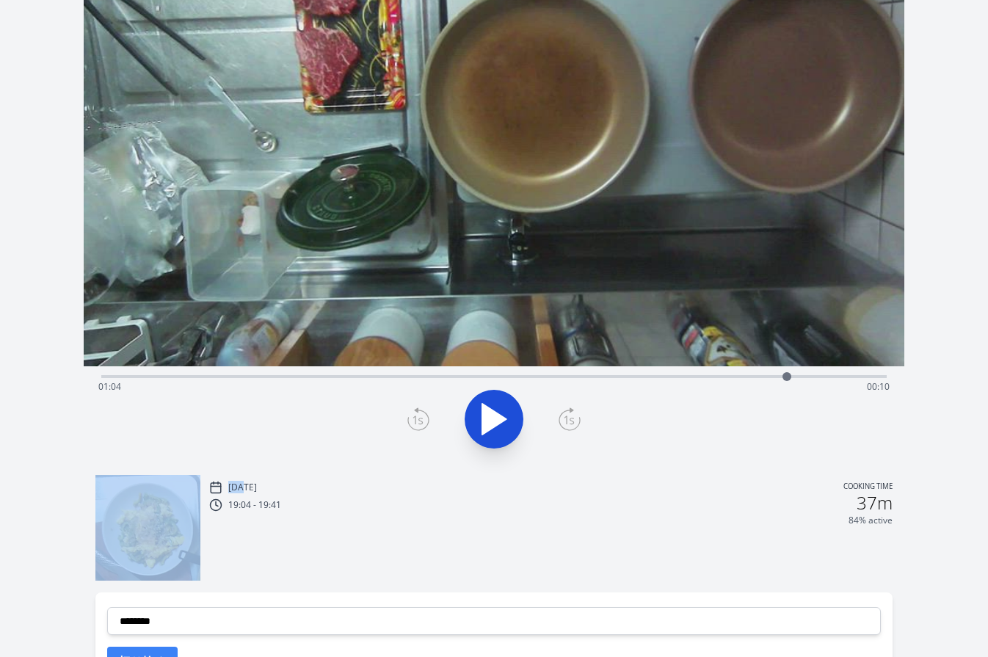
scroll to position [123, 0]
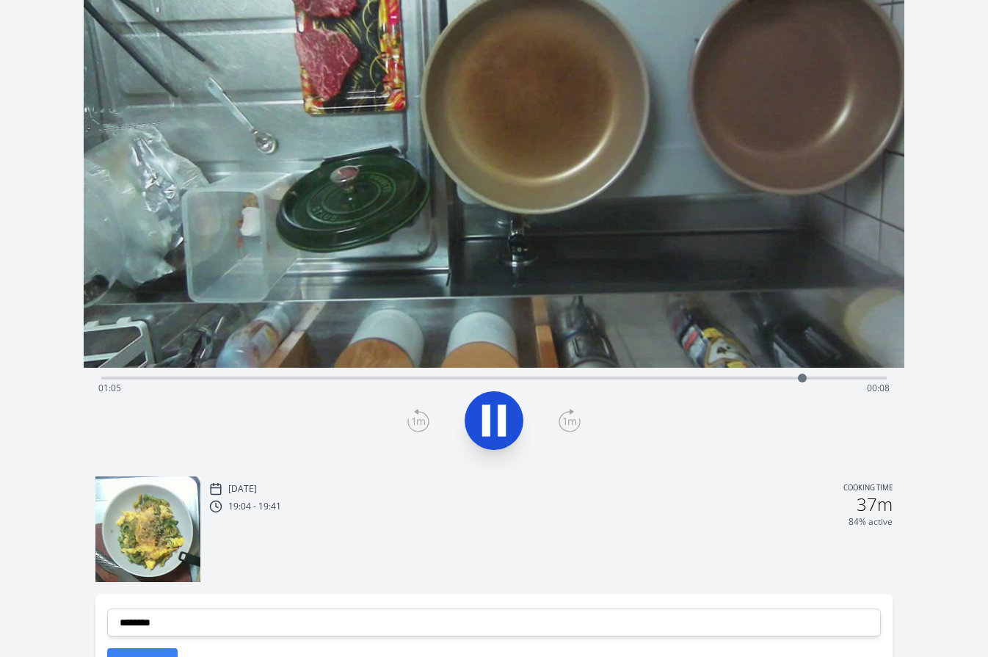
click at [307, 529] on div "[DATE] Cooking time 19:04 - 19:41 37m 84% active" at bounding box center [551, 530] width 684 height 102
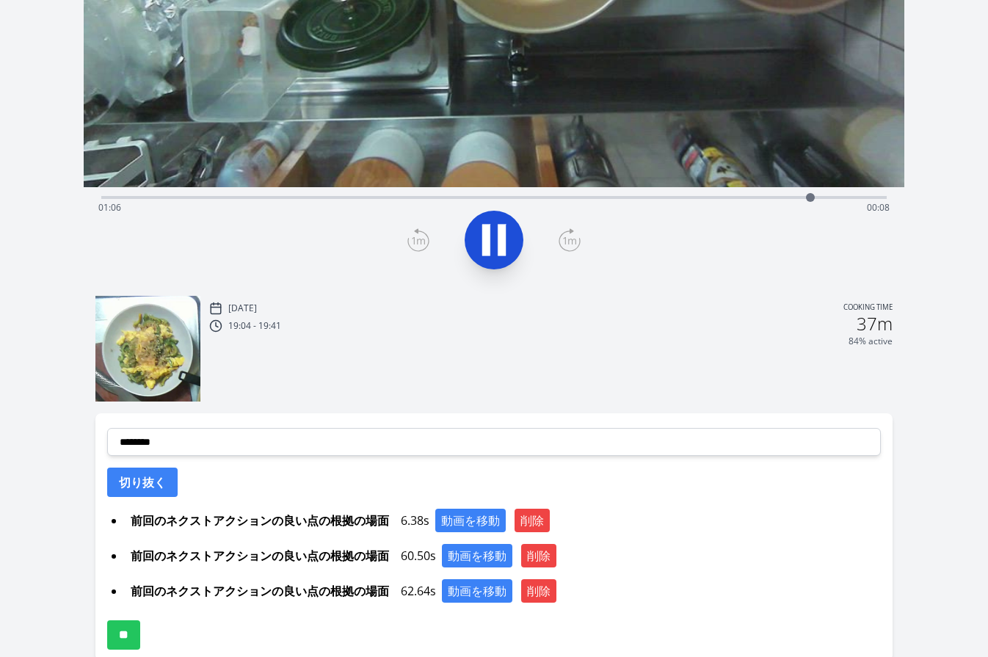
scroll to position [379, 0]
